Goal: Task Accomplishment & Management: Manage account settings

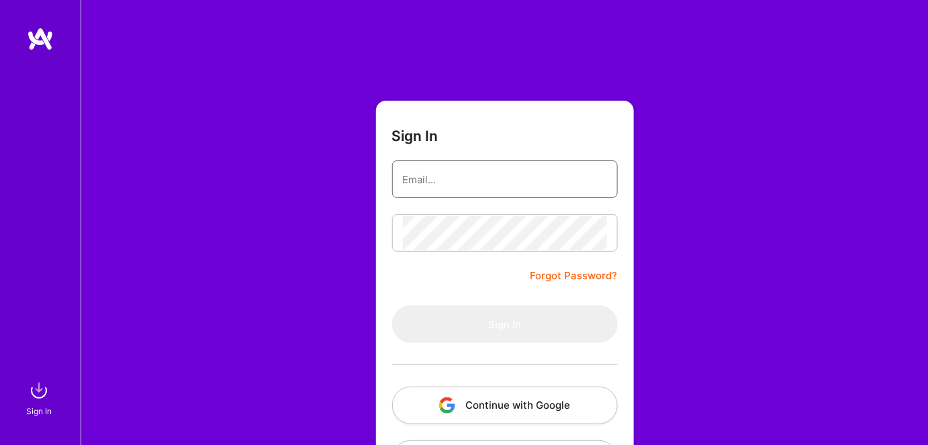
click at [436, 192] on input "email" at bounding box center [505, 179] width 204 height 34
type input "[EMAIL_ADDRESS][DOMAIN_NAME]"
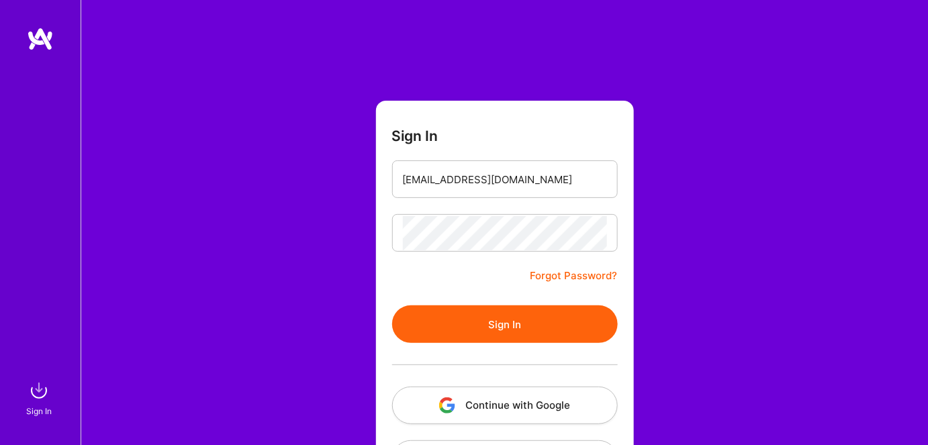
click at [460, 322] on button "Sign In" at bounding box center [505, 324] width 226 height 38
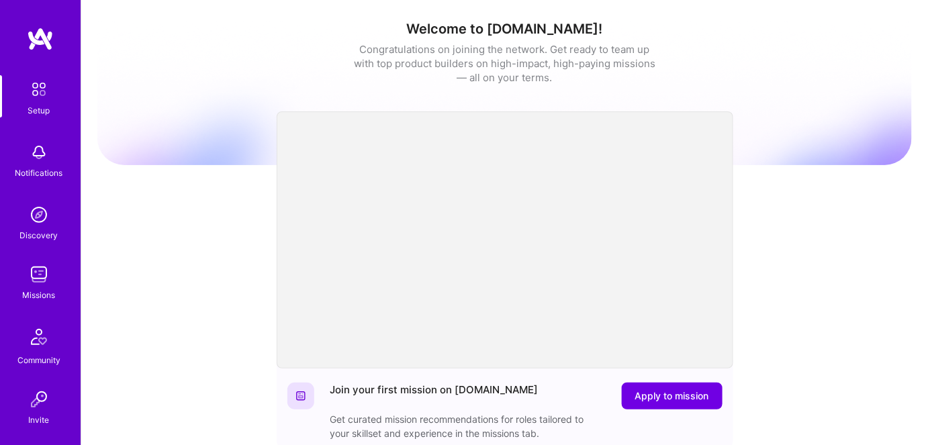
click at [36, 275] on img at bounding box center [39, 274] width 27 height 27
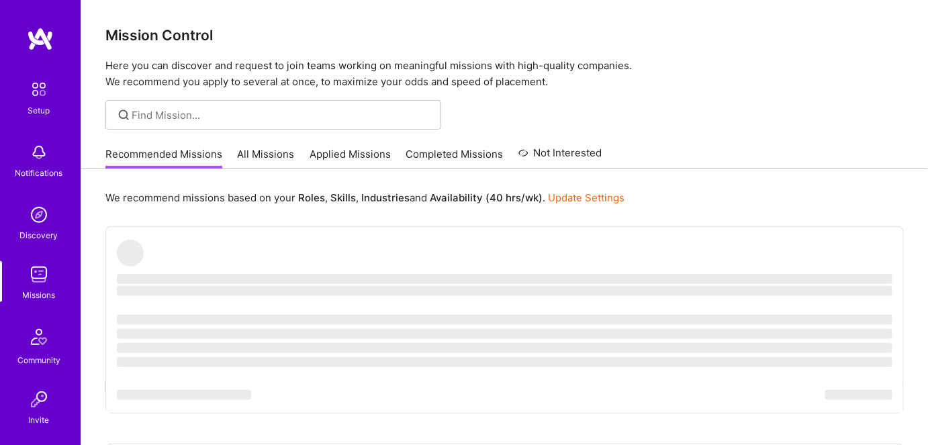
click at [267, 150] on link "All Missions" at bounding box center [266, 158] width 57 height 22
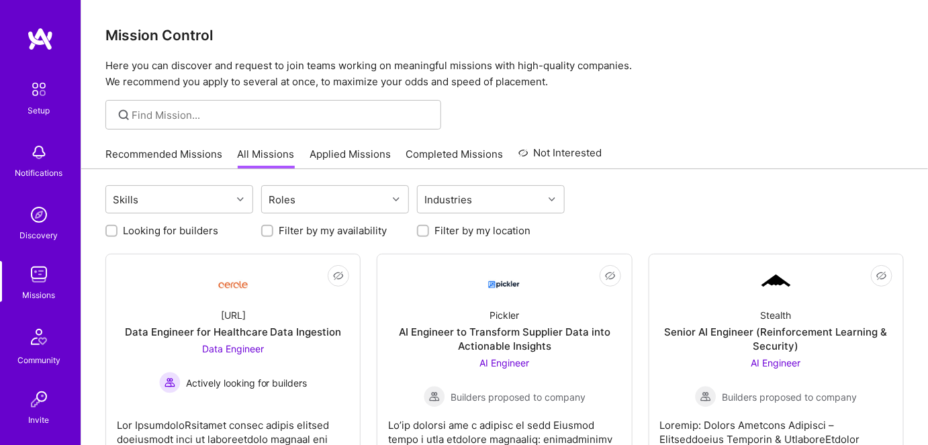
click at [347, 151] on link "Applied Missions" at bounding box center [349, 158] width 81 height 22
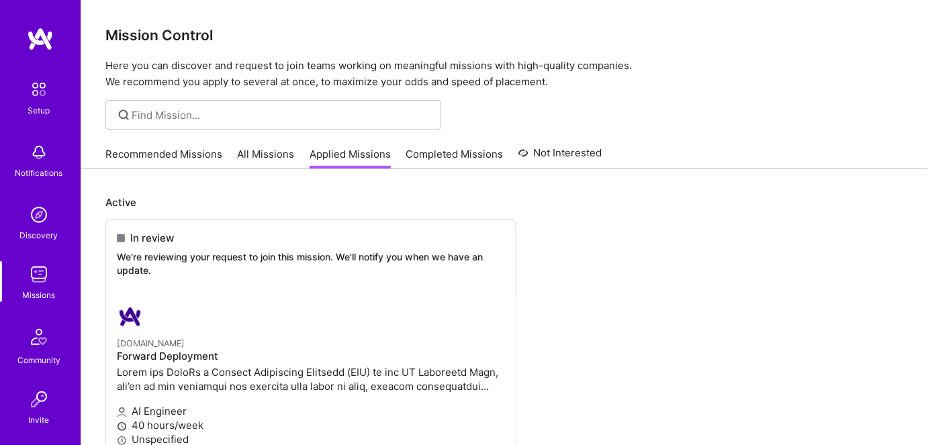
click at [271, 154] on link "All Missions" at bounding box center [266, 158] width 57 height 22
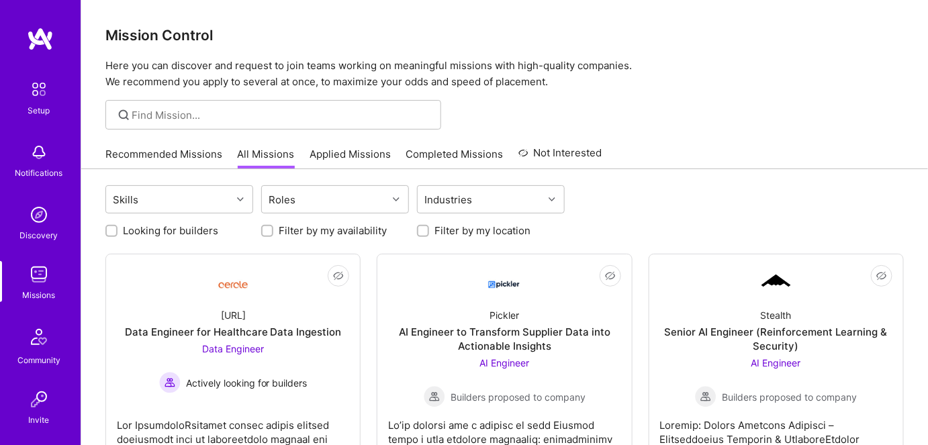
click at [178, 156] on link "Recommended Missions" at bounding box center [163, 158] width 117 height 22
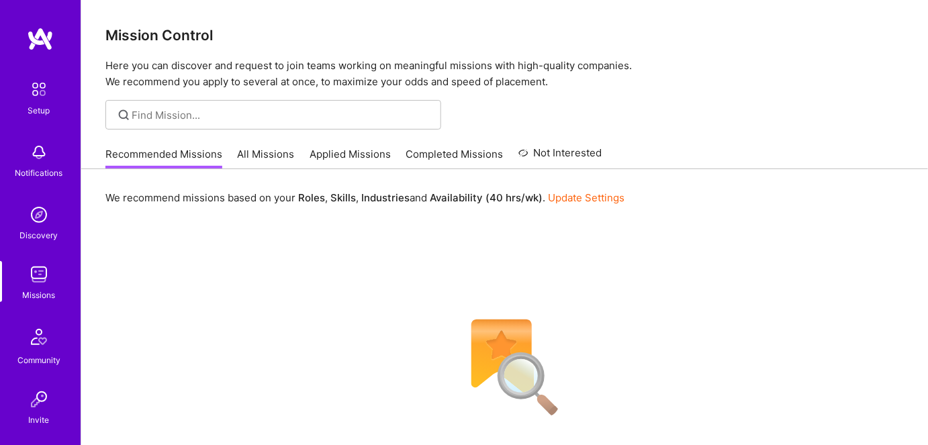
click at [253, 155] on link "All Missions" at bounding box center [266, 158] width 57 height 22
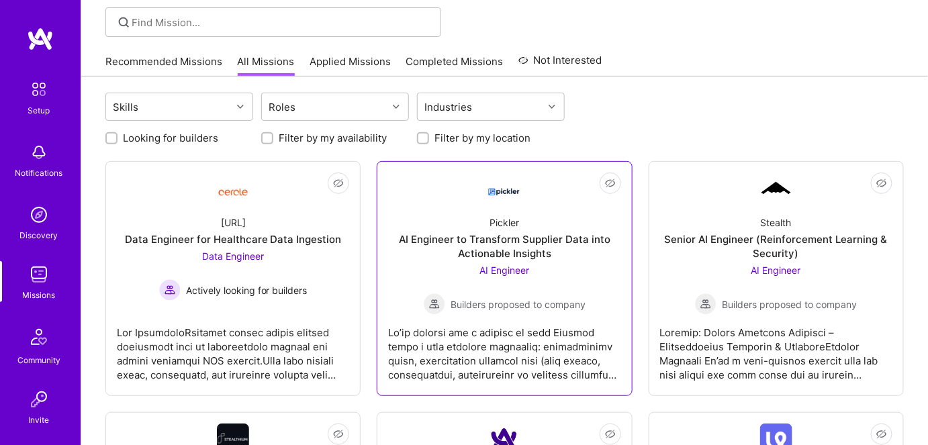
scroll to position [122, 0]
